Goal: Information Seeking & Learning: Learn about a topic

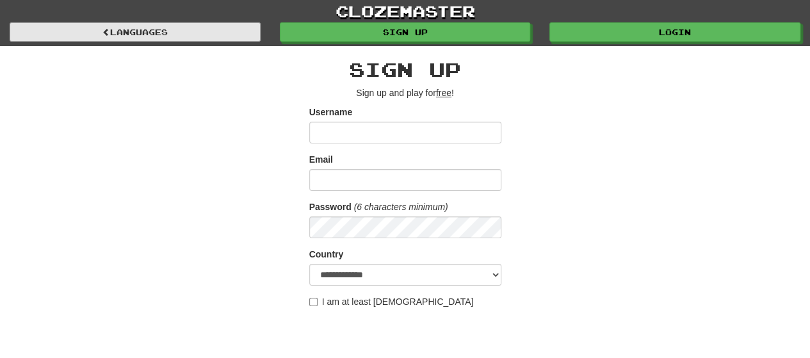
drag, startPoint x: 166, startPoint y: 45, endPoint x: 168, endPoint y: 34, distance: 11.0
click at [166, 44] on div "clozemaster Languages Sign up Login Languages" at bounding box center [405, 23] width 791 height 46
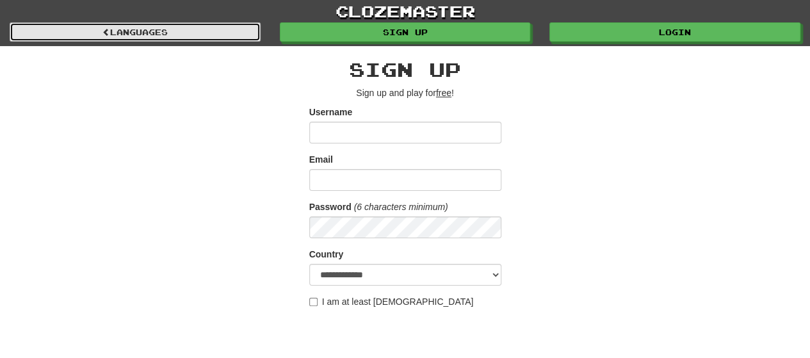
click at [168, 34] on link "Languages" at bounding box center [135, 31] width 251 height 19
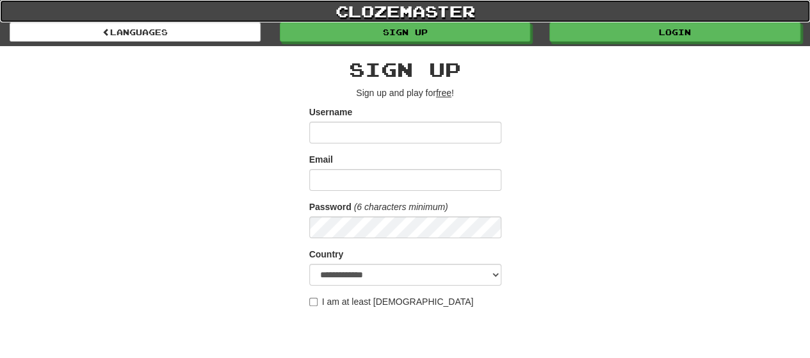
click at [451, 13] on link "clozemaster" at bounding box center [405, 11] width 810 height 22
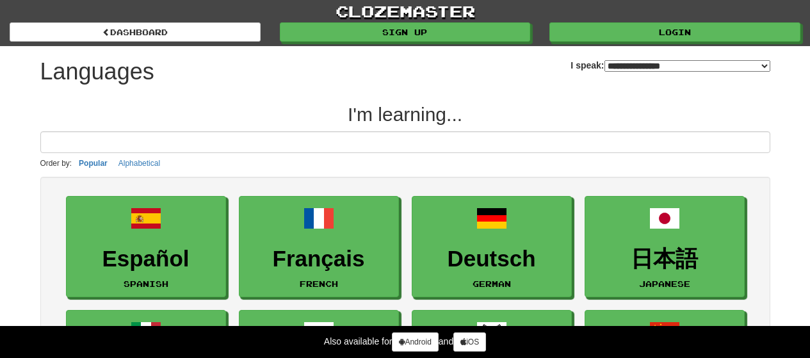
select select "*******"
click at [433, 143] on input at bounding box center [405, 142] width 730 height 22
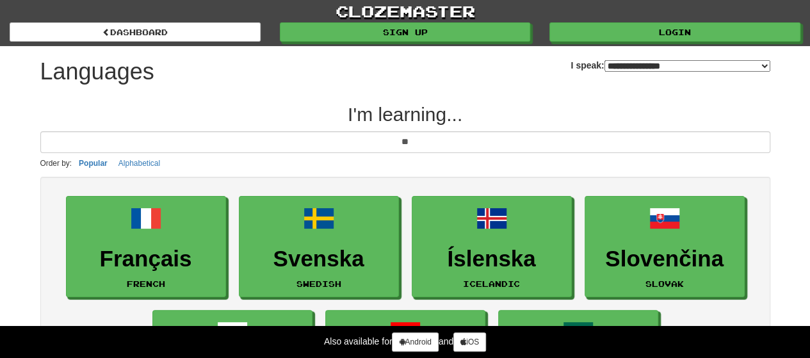
type input "*"
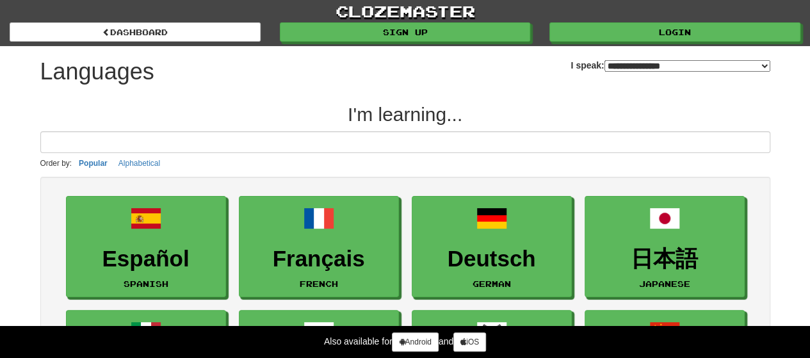
click at [579, 104] on h2 "I'm learning..." at bounding box center [405, 114] width 730 height 21
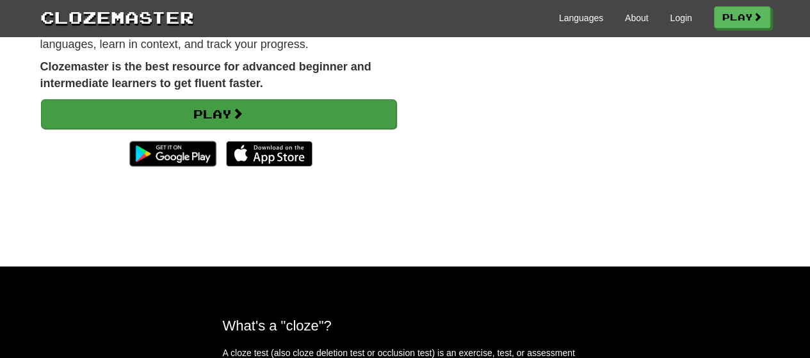
scroll to position [85, 0]
